Goal: Task Accomplishment & Management: Complete application form

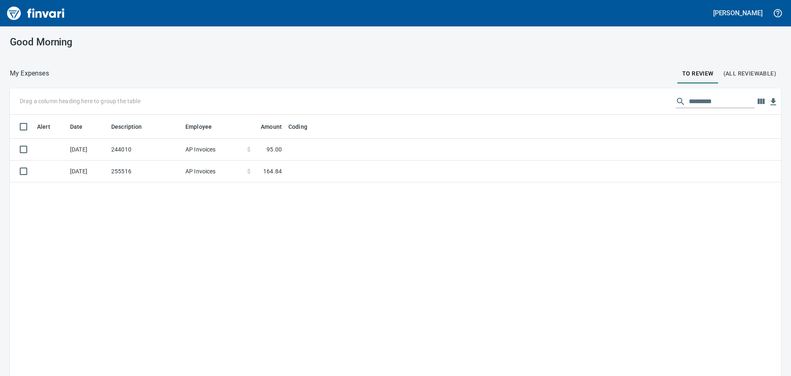
scroll to position [279, 759]
click at [437, 375] on html "[PERSON_NAME] Good Morning My Expenses To Review (All Reviewable) Drag a column…" at bounding box center [395, 188] width 791 height 376
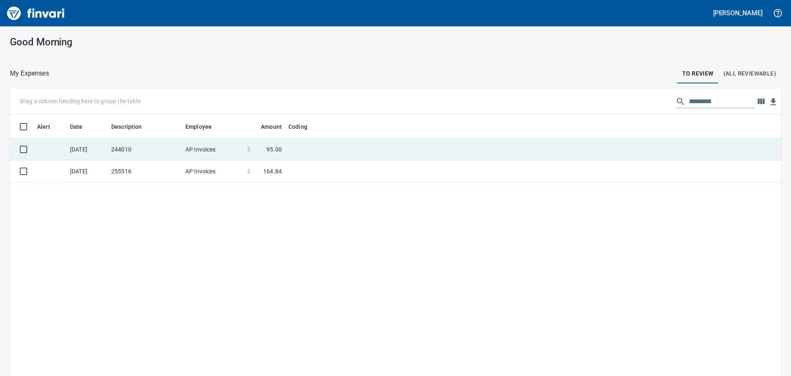
click at [143, 146] on td "244010" at bounding box center [145, 150] width 74 height 22
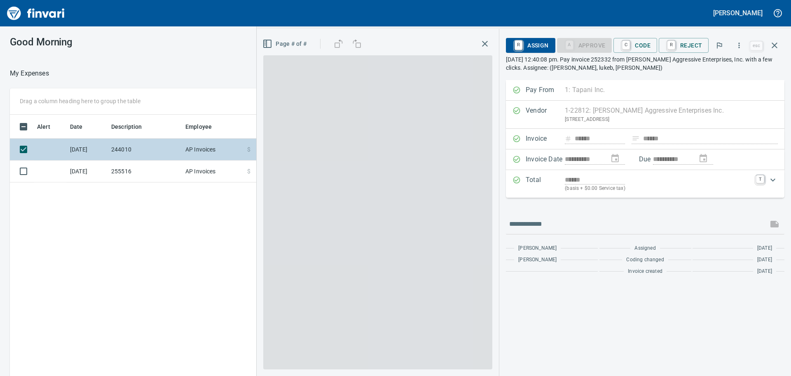
scroll to position [279, 553]
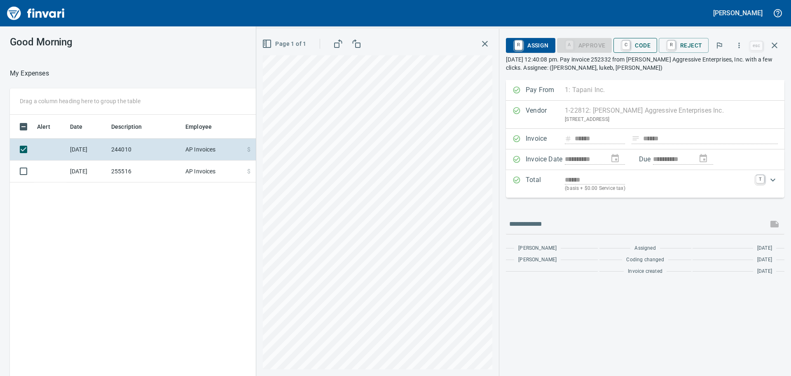
click at [636, 48] on span "C Code" at bounding box center [635, 45] width 31 height 14
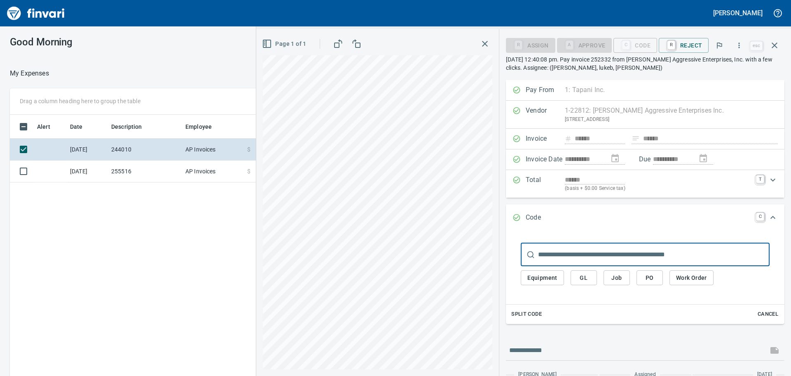
click at [626, 279] on button "Job" at bounding box center [617, 277] width 26 height 15
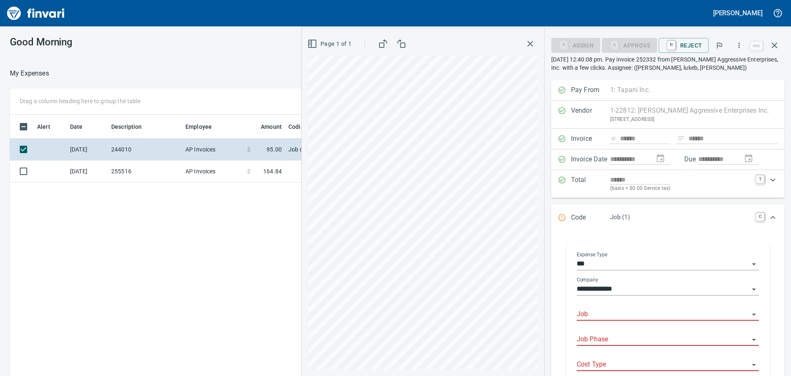
click at [599, 312] on input "Job" at bounding box center [663, 314] width 172 height 12
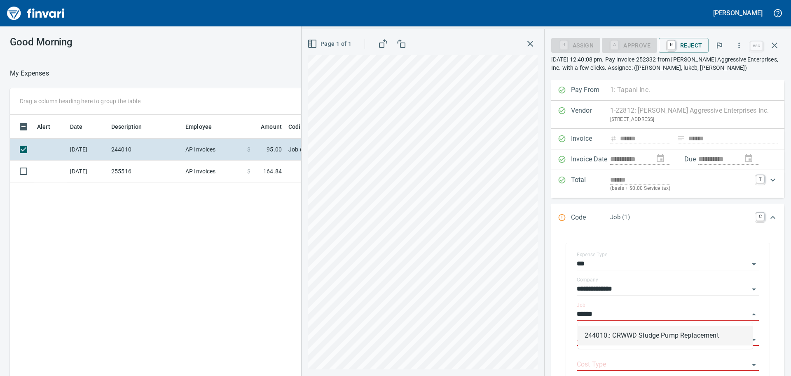
click at [601, 332] on li "244010.: CRWWD Sludge Pump Replacement" at bounding box center [665, 335] width 175 height 20
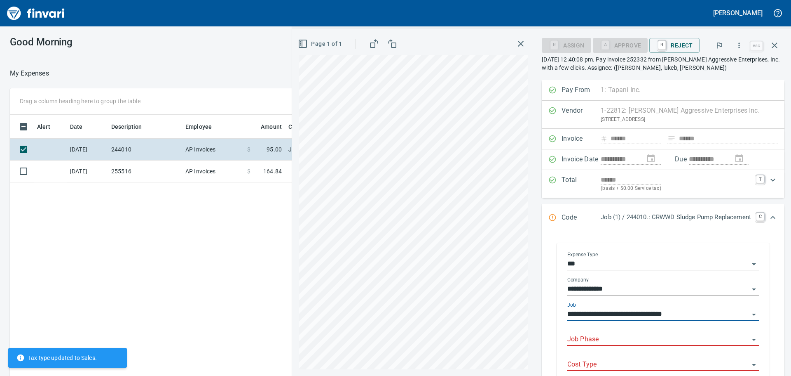
type input "**********"
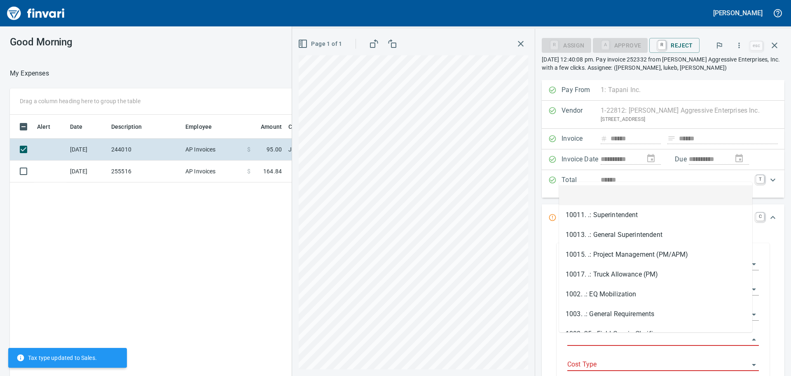
click at [600, 335] on input "Job Phase" at bounding box center [659, 339] width 182 height 12
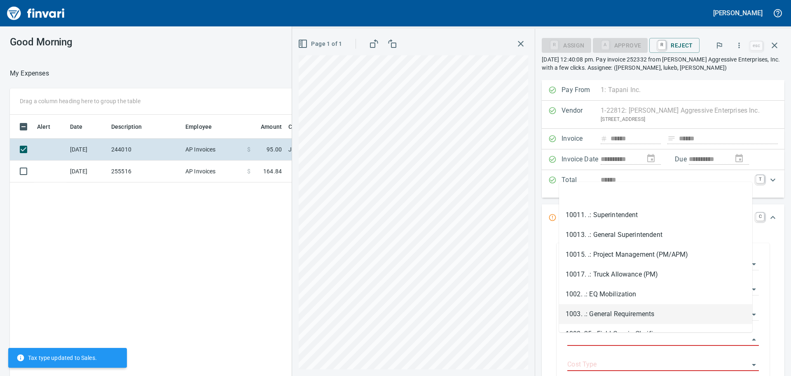
click at [622, 315] on li "1003. .: General Requirements" at bounding box center [655, 314] width 193 height 20
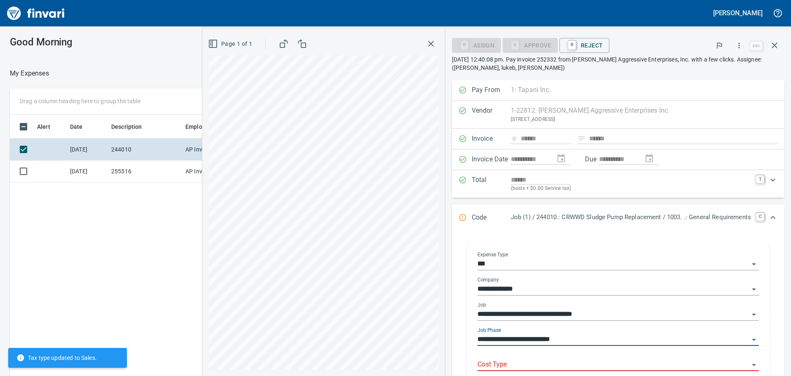
type input "**********"
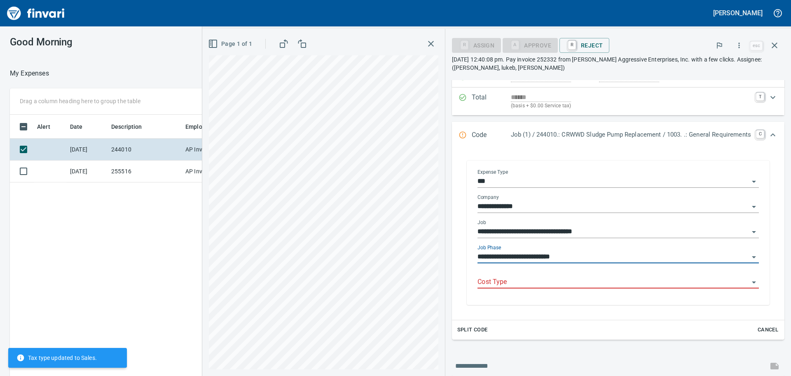
click at [535, 282] on input "Cost Type" at bounding box center [614, 282] width 272 height 12
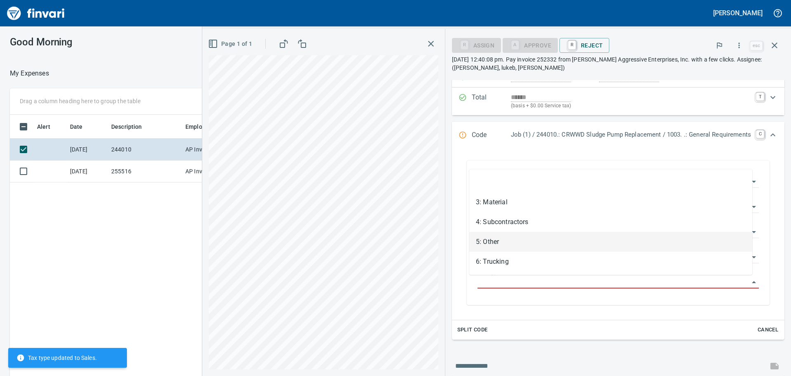
click at [530, 244] on li "5: Other" at bounding box center [611, 242] width 283 height 20
type input "********"
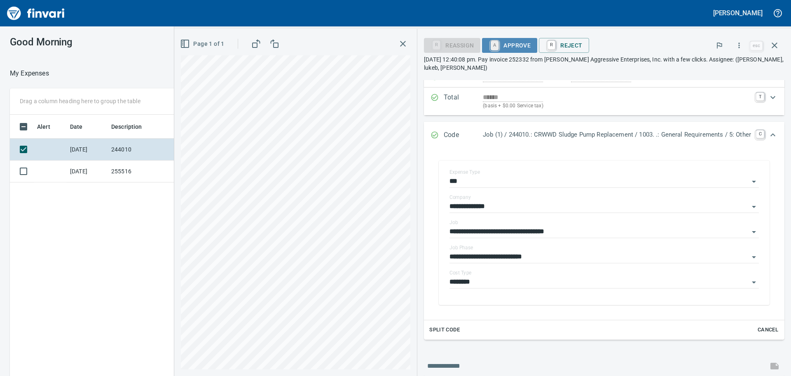
click at [491, 41] on link "A" at bounding box center [495, 45] width 8 height 9
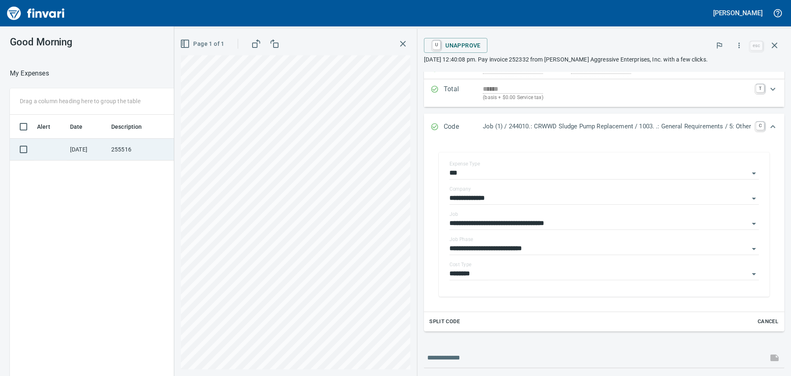
drag, startPoint x: 84, startPoint y: 143, endPoint x: 80, endPoint y: 146, distance: 5.0
click at [85, 143] on td "[DATE]" at bounding box center [87, 150] width 41 height 22
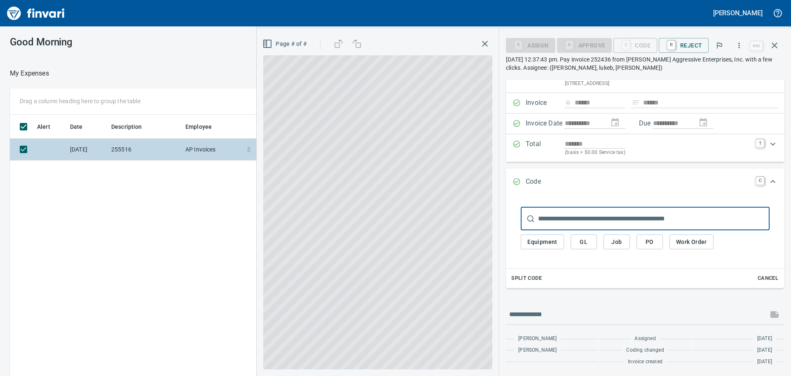
scroll to position [36, 0]
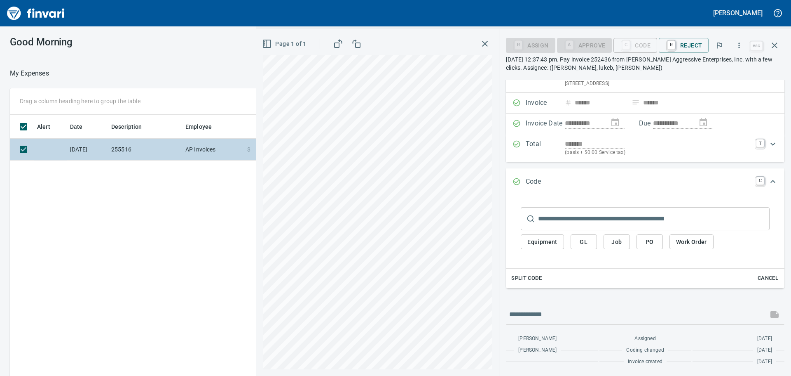
click at [123, 146] on td "255516" at bounding box center [145, 150] width 74 height 22
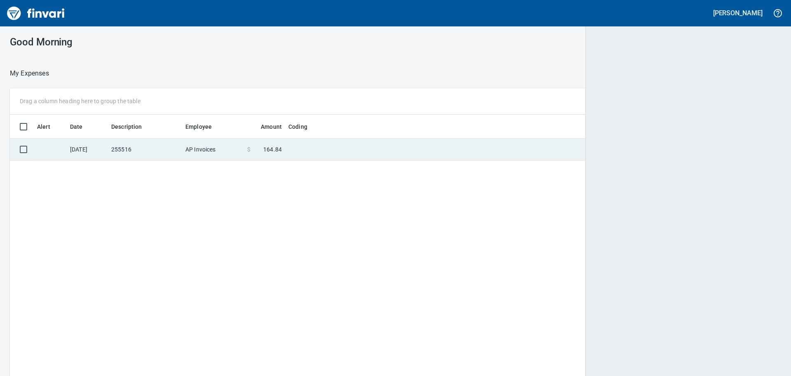
scroll to position [1, 1]
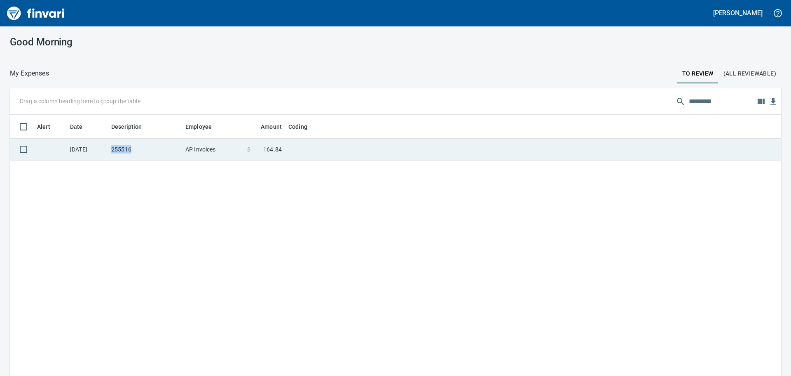
click at [123, 146] on td "255516" at bounding box center [145, 150] width 74 height 22
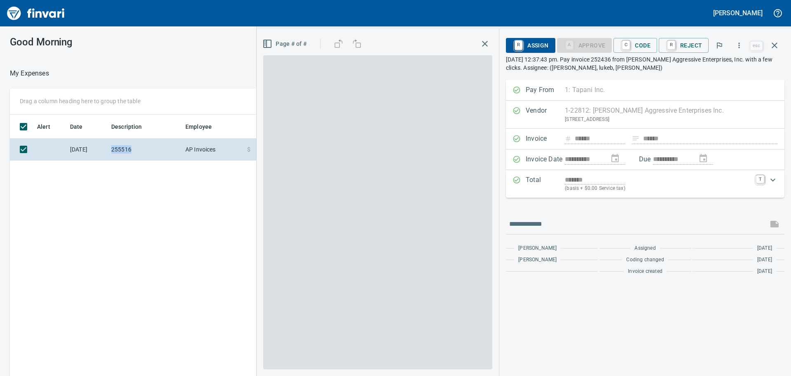
scroll to position [279, 553]
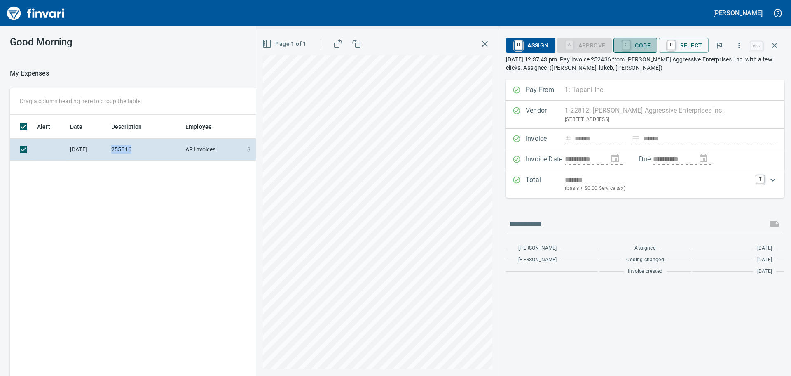
click at [639, 39] on span "C Code" at bounding box center [635, 45] width 31 height 14
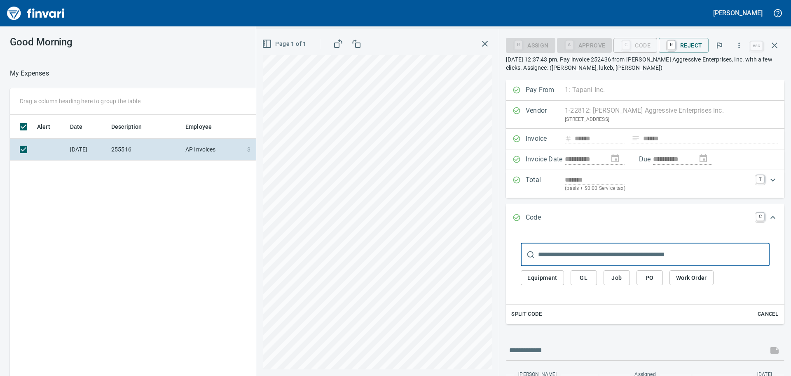
click at [629, 284] on button "Job" at bounding box center [617, 277] width 26 height 15
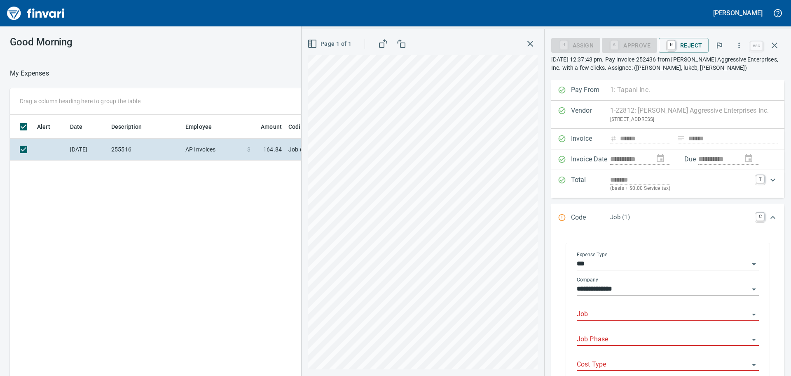
click at [621, 315] on input "Job" at bounding box center [663, 314] width 172 height 12
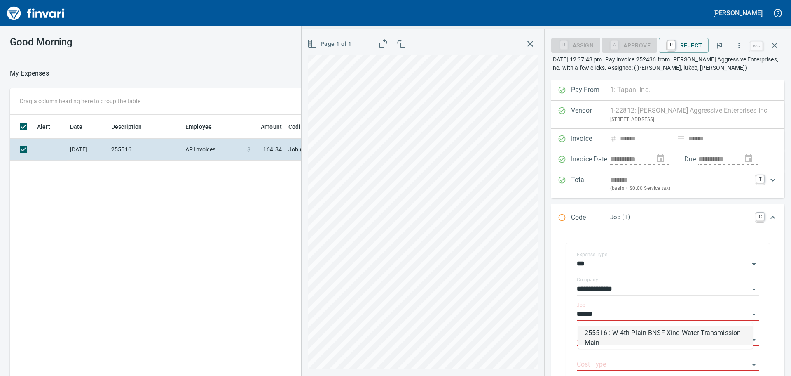
click at [586, 336] on li "255516.: W 4th Plain BNSF Xing Water Transmission Main" at bounding box center [665, 335] width 175 height 20
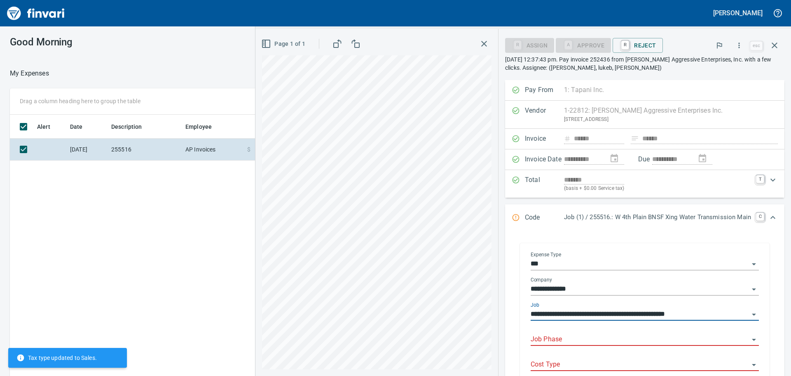
click at [603, 327] on div "Job Phase" at bounding box center [645, 336] width 228 height 19
type input "**********"
click at [602, 331] on div "Job Phase" at bounding box center [645, 336] width 228 height 19
click at [589, 339] on input "Job Phase" at bounding box center [640, 339] width 218 height 12
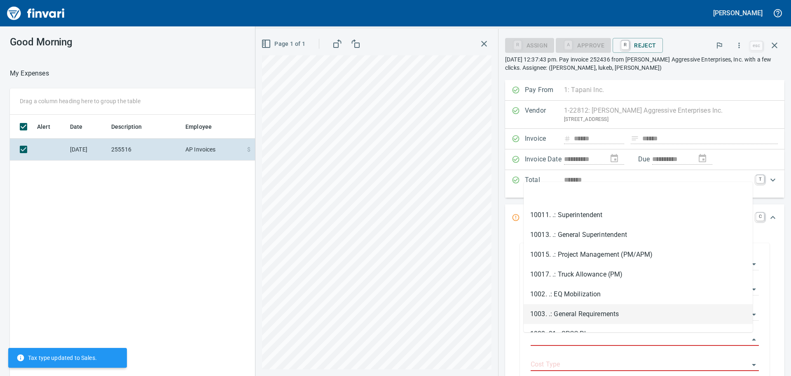
click at [597, 307] on li "1003. .: General Requirements" at bounding box center [638, 314] width 229 height 20
type input "**********"
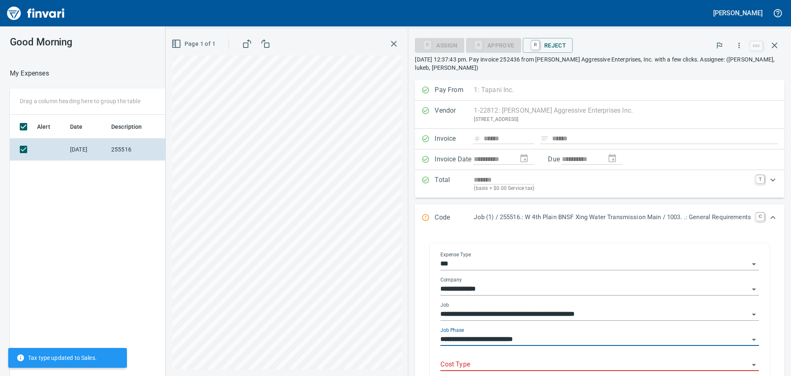
click at [539, 365] on input "Cost Type" at bounding box center [595, 365] width 309 height 12
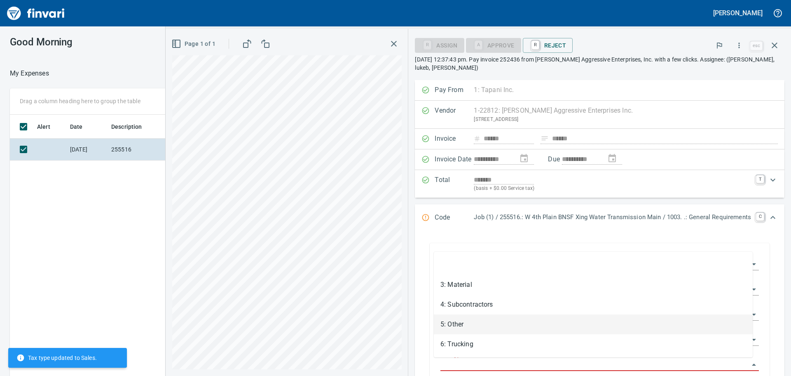
click at [479, 317] on li "5: Other" at bounding box center [593, 324] width 319 height 20
type input "********"
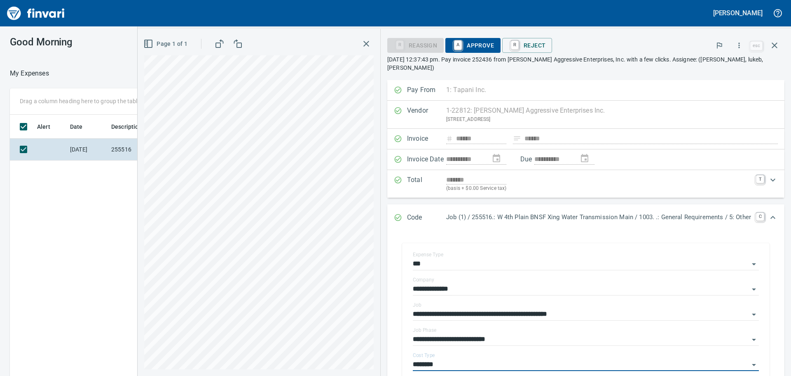
click at [464, 44] on span "A Approve" at bounding box center [473, 45] width 42 height 14
